Goal: Task Accomplishment & Management: Manage account settings

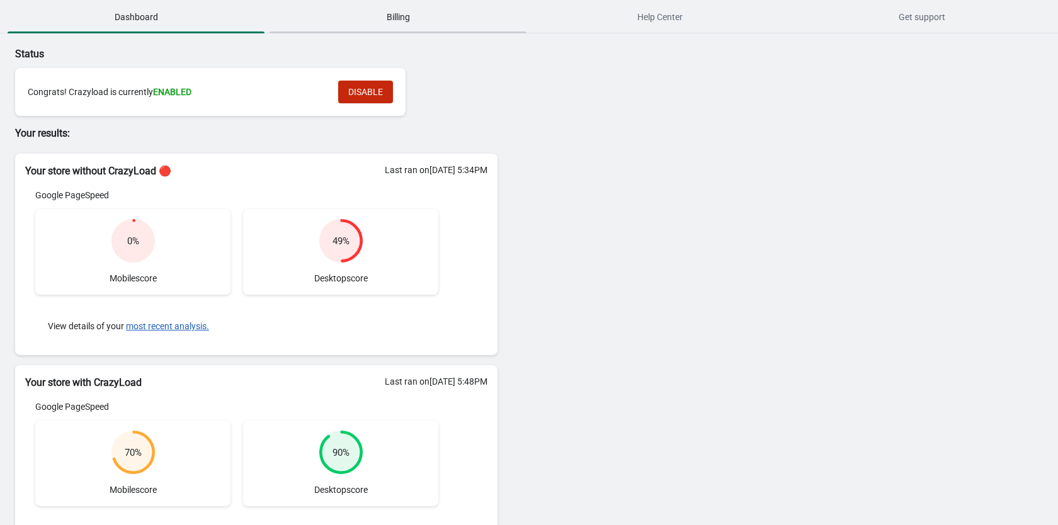
click at [379, 20] on span "Billing" at bounding box center [397, 17] width 257 height 23
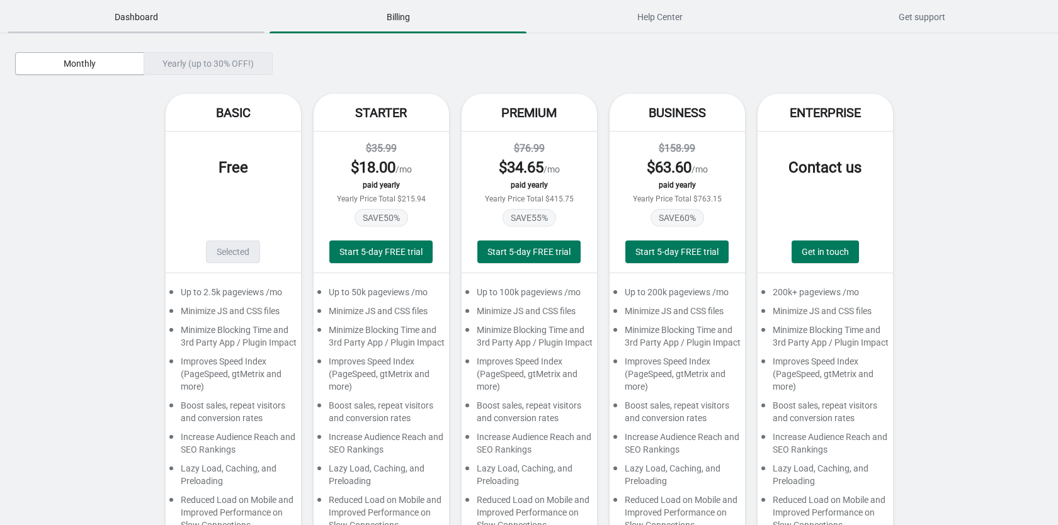
click at [154, 17] on span "Dashboard" at bounding box center [136, 17] width 257 height 23
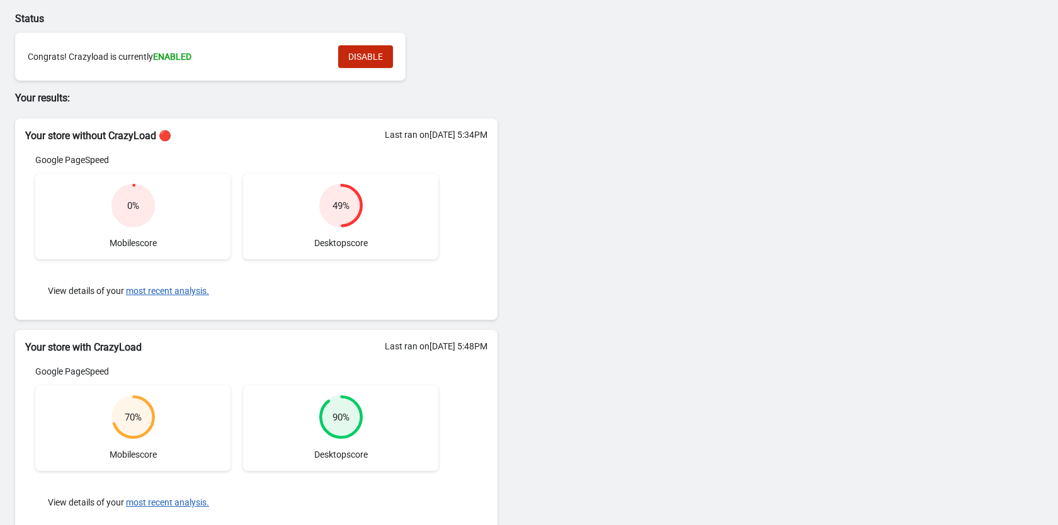
scroll to position [18, 0]
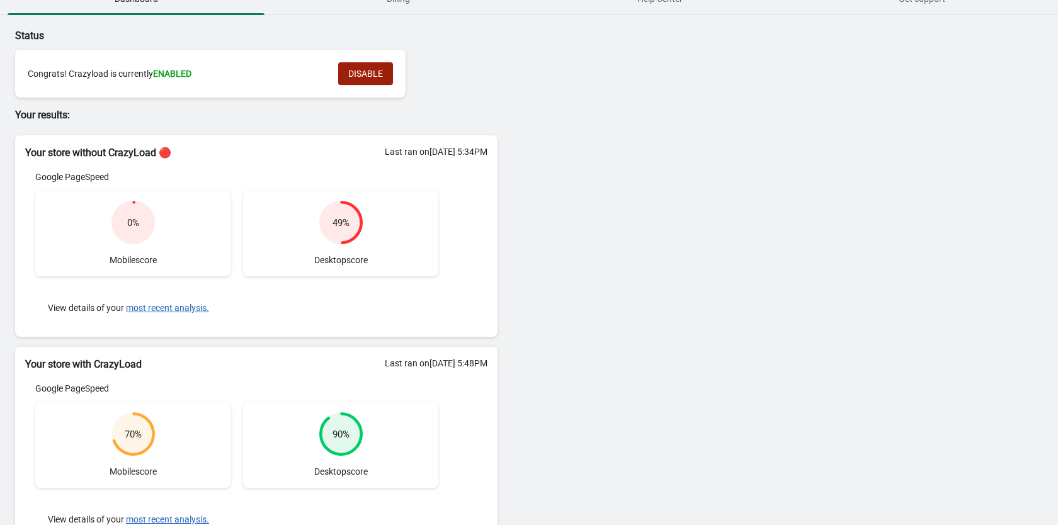
click at [361, 74] on span "DISABLE" at bounding box center [365, 74] width 35 height 10
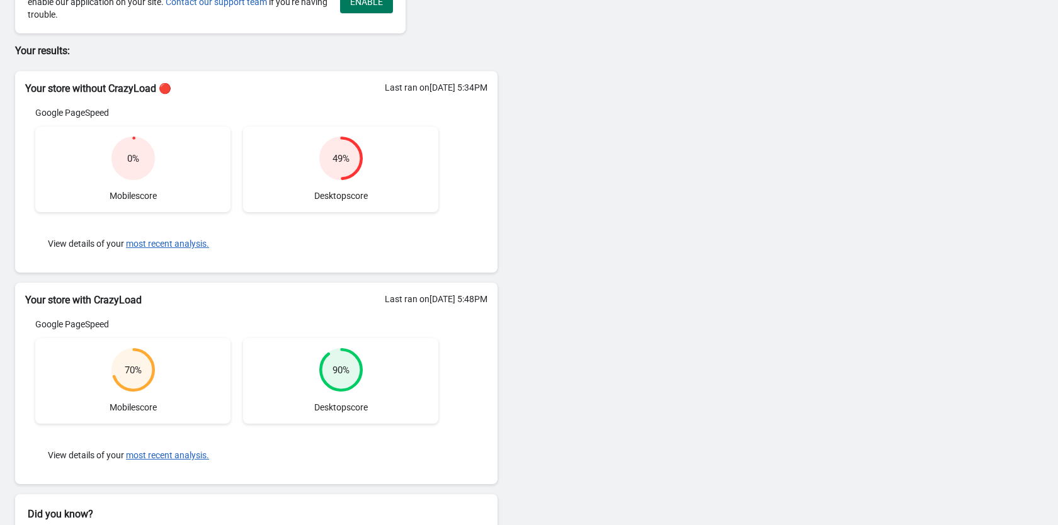
scroll to position [0, 0]
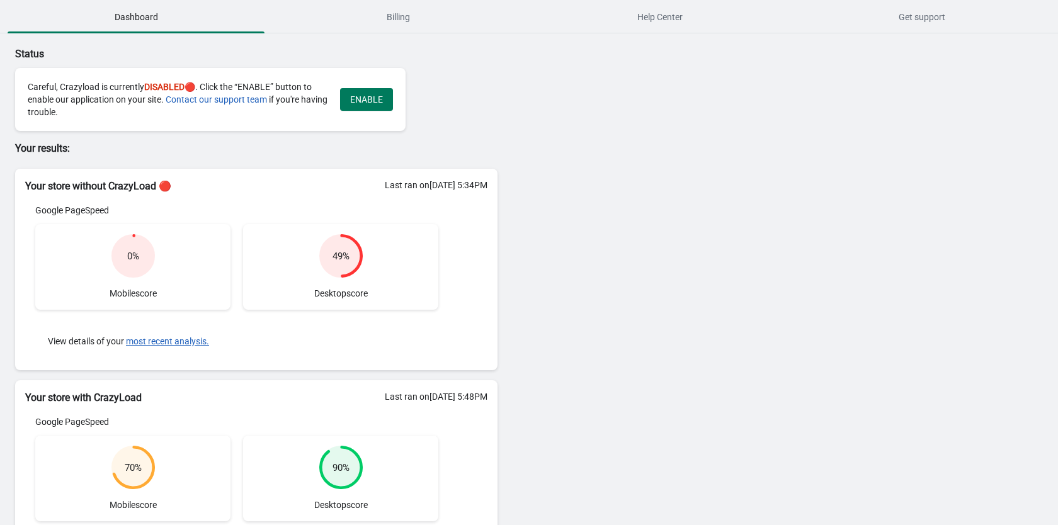
drag, startPoint x: 343, startPoint y: 256, endPoint x: 371, endPoint y: 257, distance: 28.4
click at [371, 257] on div "49 % Desktop score" at bounding box center [340, 267] width 195 height 86
click at [331, 281] on div "49 % Desktop score" at bounding box center [340, 267] width 195 height 86
drag, startPoint x: 103, startPoint y: 292, endPoint x: 185, endPoint y: 292, distance: 82.5
click at [157, 292] on div "0 % Mobile score" at bounding box center [132, 267] width 195 height 86
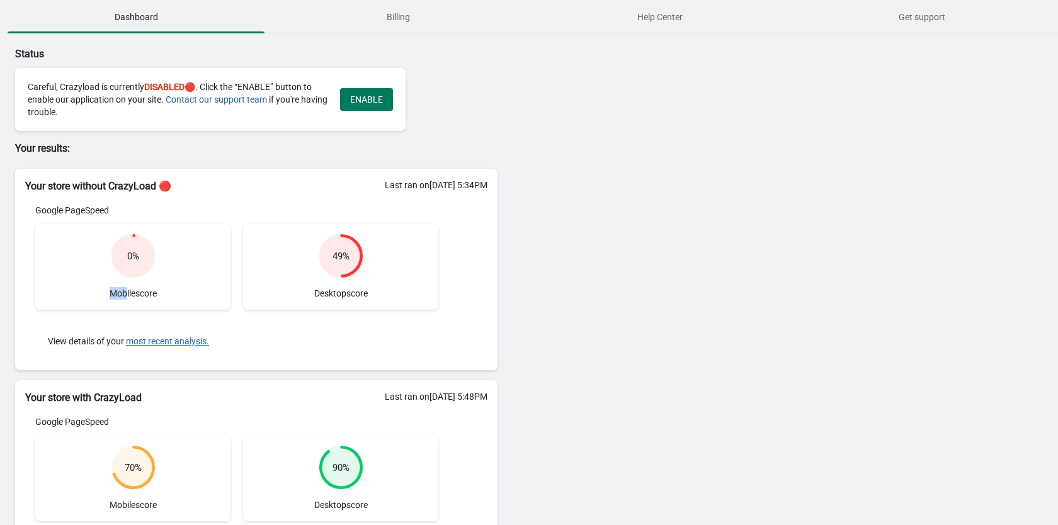
click at [185, 292] on div "0 % Mobile score" at bounding box center [132, 267] width 195 height 86
drag, startPoint x: 73, startPoint y: 194, endPoint x: 135, endPoint y: 193, distance: 61.7
click at [134, 193] on div "Your store without CrazyLoad 🔴 Last ran on [DATE] 5:34PM Google PageSpeed 0 % M…" at bounding box center [256, 269] width 482 height 201
click at [138, 192] on h2 "Your store without CrazyLoad 🔴" at bounding box center [256, 186] width 462 height 15
drag, startPoint x: 113, startPoint y: 189, endPoint x: 141, endPoint y: 189, distance: 27.7
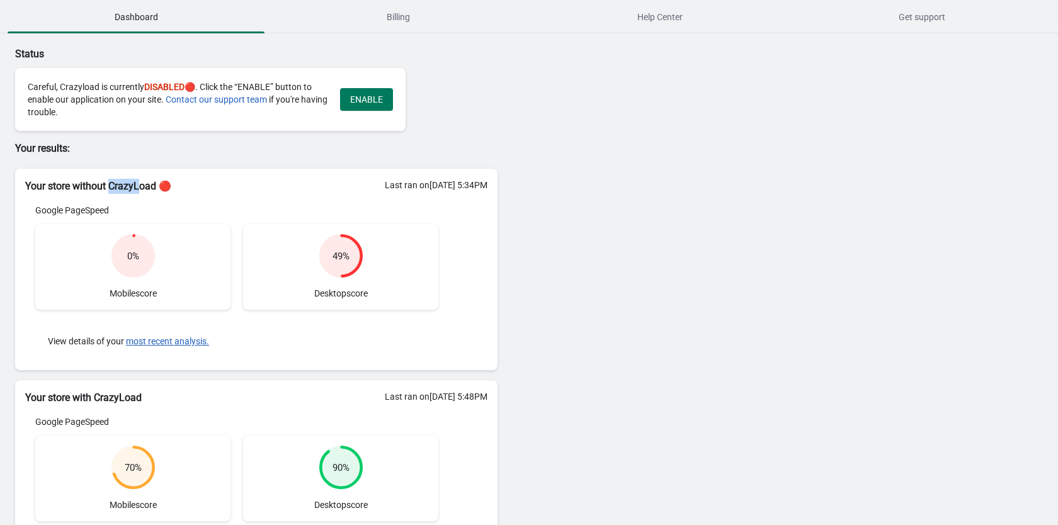
click at [141, 189] on h2 "Your store without CrazyLoad 🔴" at bounding box center [256, 186] width 462 height 15
click at [164, 189] on h2 "Your store without CrazyLoad 🔴" at bounding box center [256, 186] width 462 height 15
click at [361, 99] on span "ENABLE" at bounding box center [366, 99] width 33 height 10
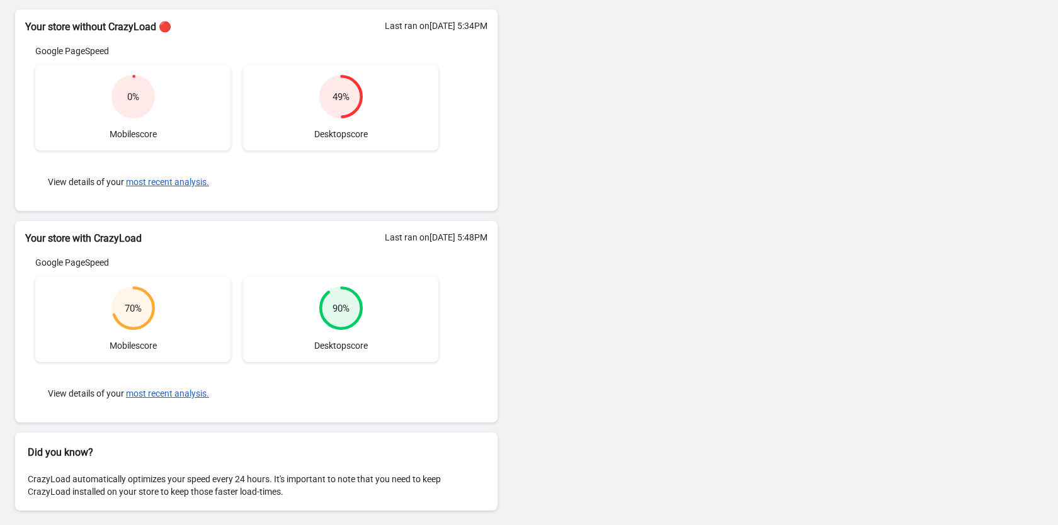
scroll to position [147, 0]
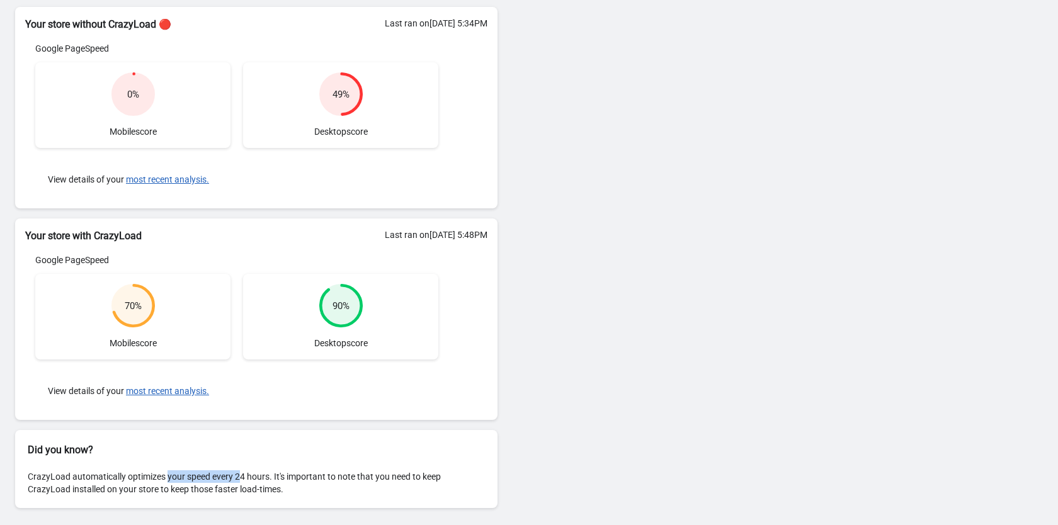
drag, startPoint x: 164, startPoint y: 477, endPoint x: 268, endPoint y: 474, distance: 103.9
click at [259, 474] on div "CrazyLoad automatically optimizes your speed every 24 hours. It's important to …" at bounding box center [256, 483] width 482 height 50
click at [268, 474] on div "CrazyLoad automatically optimizes your speed every 24 hours. It's important to …" at bounding box center [256, 483] width 482 height 50
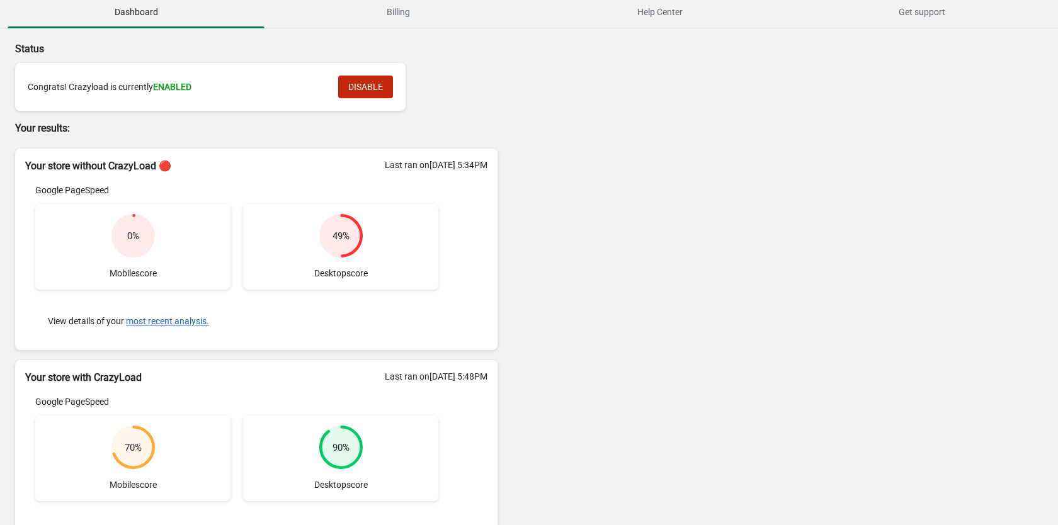
scroll to position [0, 0]
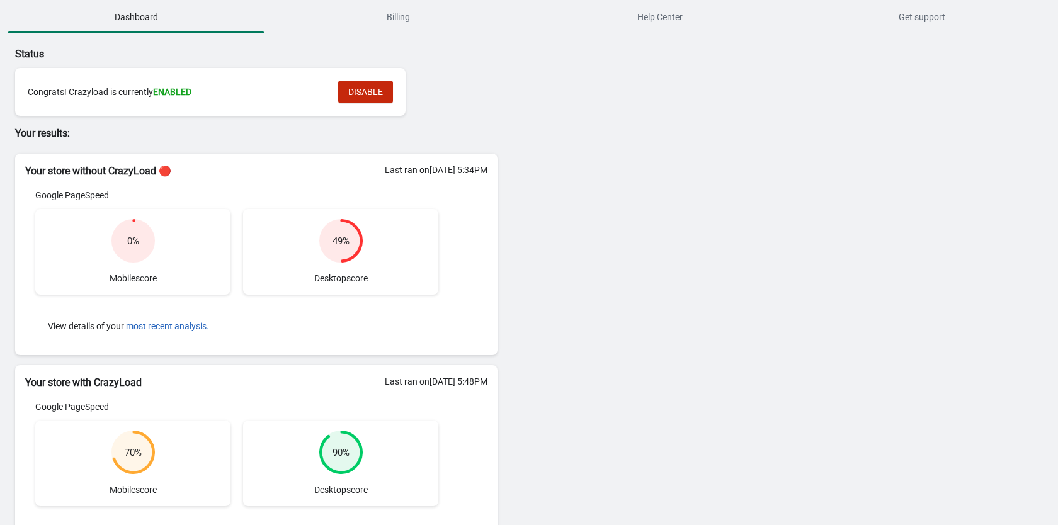
click at [717, 244] on div "Status Congrats! Crazyload is currently ENABLED DISABLE Your results: Your stor…" at bounding box center [529, 352] width 1058 height 639
click at [444, 95] on div "Status Congrats! Crazyload is currently ENABLED DISABLE" at bounding box center [256, 81] width 482 height 69
